Goal: Check status: Check status

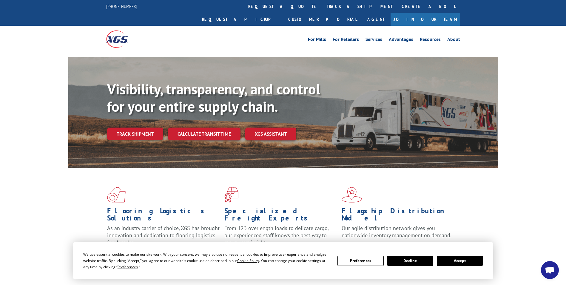
click at [138, 127] on link "Track shipment" at bounding box center [135, 133] width 56 height 13
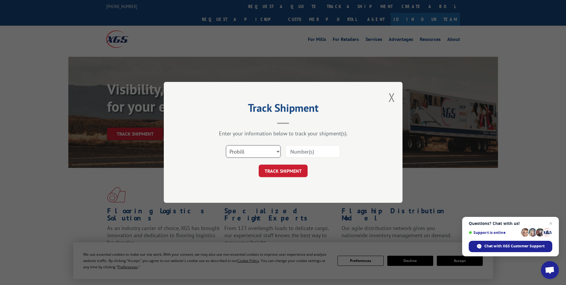
click at [266, 152] on select "Select category... Probill BOL PO" at bounding box center [253, 151] width 55 height 13
select select "po"
click at [226, 145] on select "Select category... Probill BOL PO" at bounding box center [253, 151] width 55 height 13
click at [299, 156] on input at bounding box center [312, 151] width 55 height 13
click at [241, 148] on select "Select category... Probill BOL PO" at bounding box center [253, 151] width 55 height 13
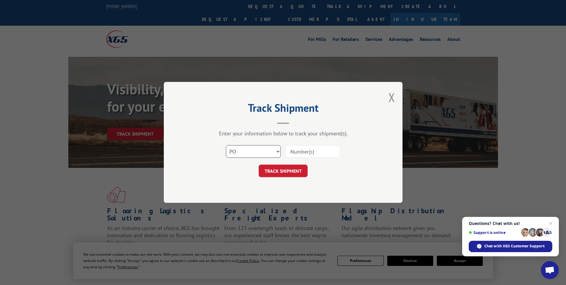
drag, startPoint x: 241, startPoint y: 147, endPoint x: 240, endPoint y: 154, distance: 7.3
click at [240, 154] on select "Select category... Probill BOL PO" at bounding box center [253, 151] width 55 height 13
click at [303, 153] on input at bounding box center [312, 151] width 55 height 13
paste input "51506303"
type input "51506303"
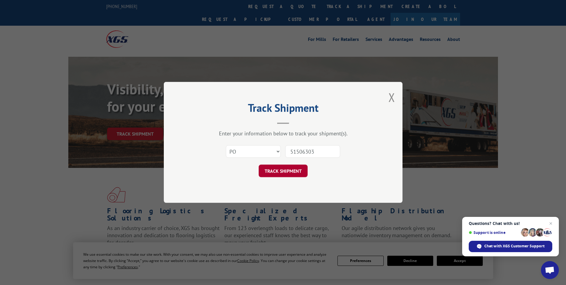
click at [284, 168] on button "TRACK SHIPMENT" at bounding box center [283, 171] width 49 height 13
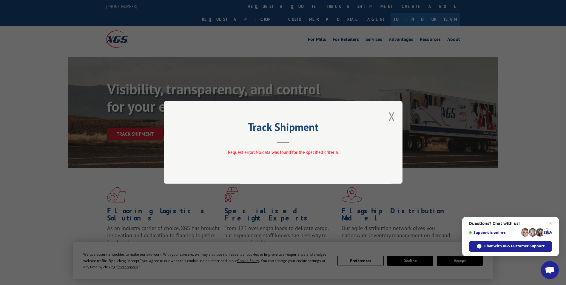
click at [383, 115] on div "Track Shipment Request error: No data was found for the specified criteria." at bounding box center [283, 142] width 239 height 83
click at [392, 117] on button "Close modal" at bounding box center [392, 116] width 7 height 16
